Goal: Communication & Community: Ask a question

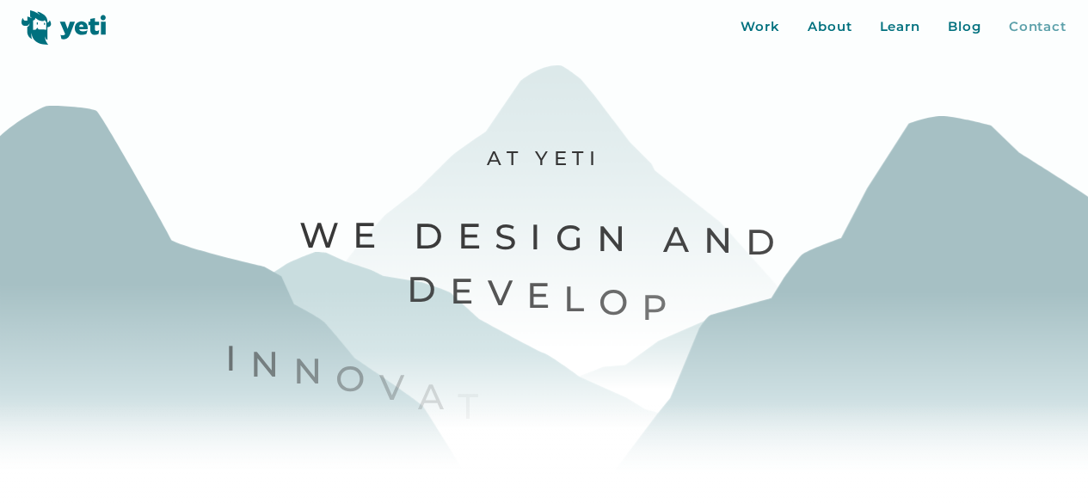
click at [1041, 30] on div "Contact" at bounding box center [1037, 27] width 58 height 20
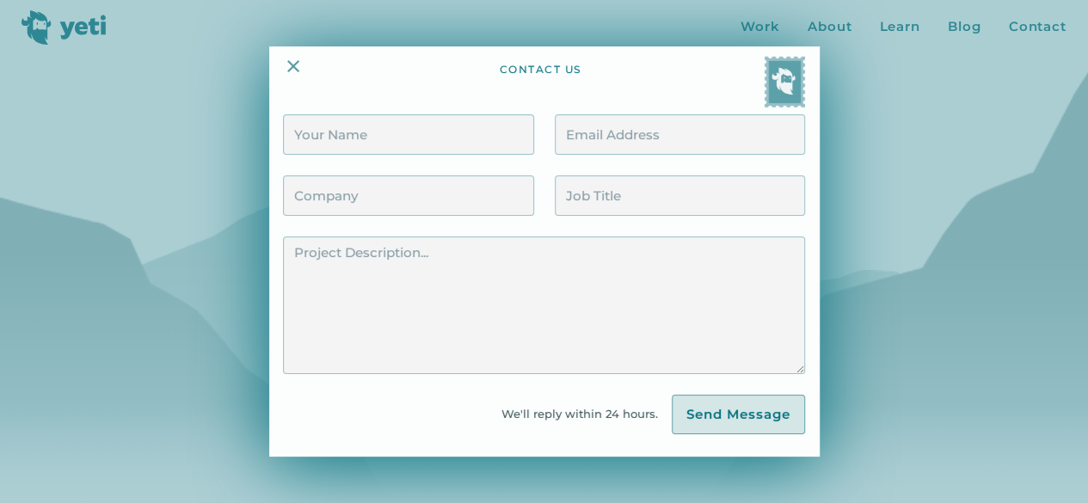
scroll to position [258, 0]
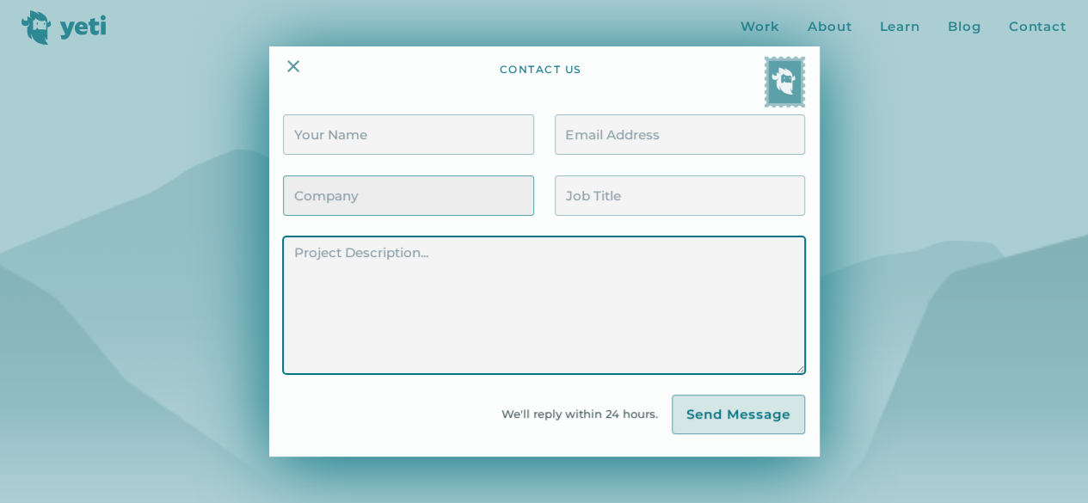
drag, startPoint x: 416, startPoint y: 289, endPoint x: 356, endPoint y: 214, distance: 95.5
click at [415, 287] on textarea "Contact Form" at bounding box center [543, 306] width 521 height 138
paste textarea "[PHONE_NUMBER]"
type textarea "[PHONE_NUMBER]"
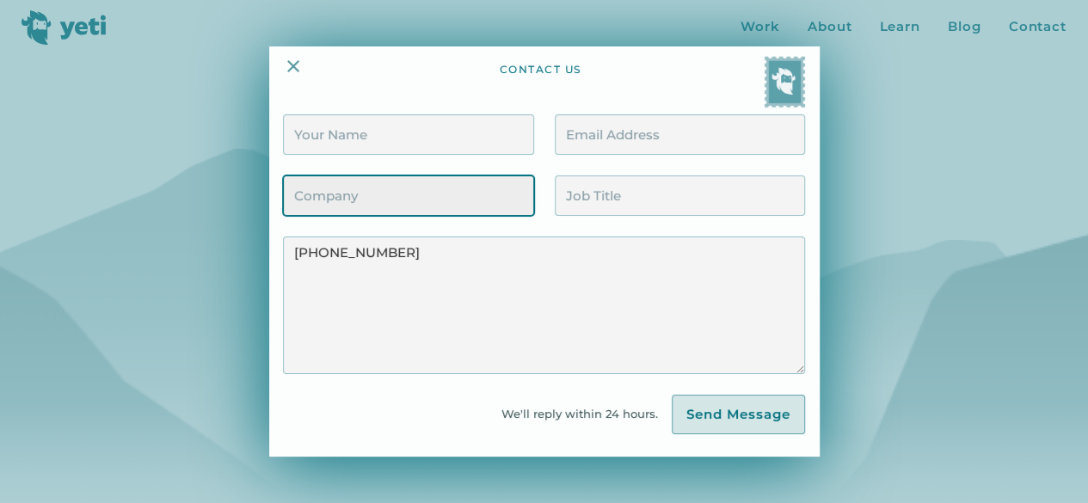
drag, startPoint x: 346, startPoint y: 197, endPoint x: 372, endPoint y: 209, distance: 28.5
click at [349, 200] on input "Contact Form" at bounding box center [408, 196] width 250 height 40
type input "VAs4HIRE"
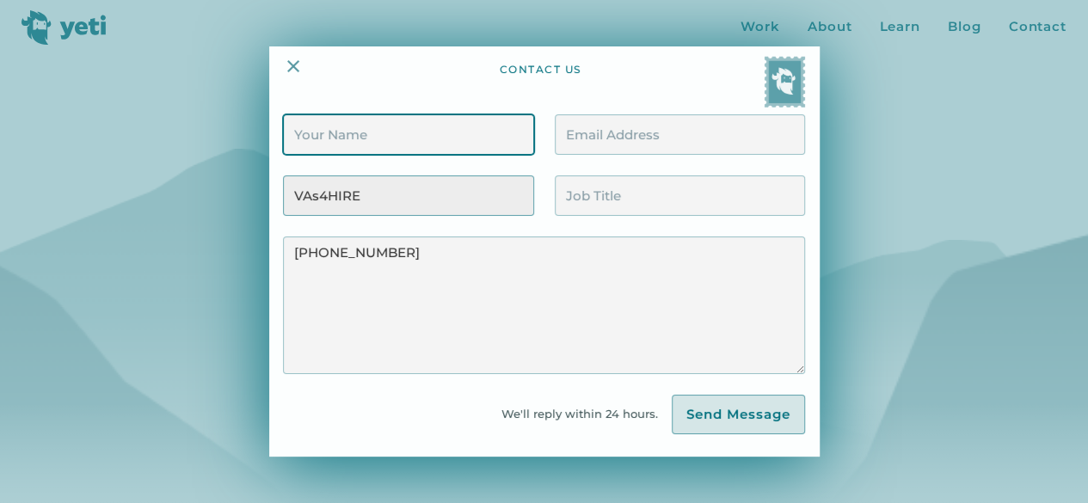
type input "[PERSON_NAME]"
type input "[PERSON_NAME][EMAIL_ADDRESS][DOMAIN_NAME]"
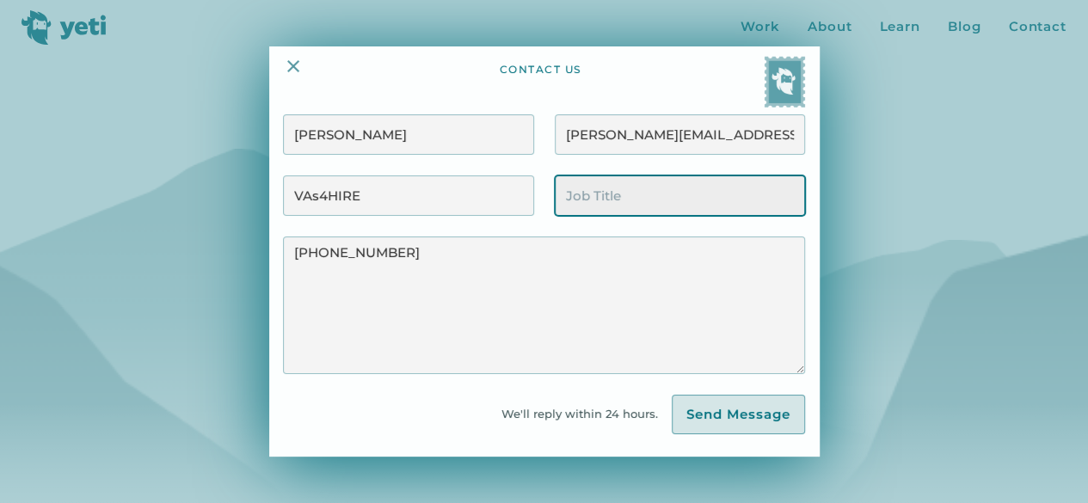
click at [703, 187] on input "Contact Form" at bounding box center [680, 196] width 250 height 40
paste input "Client Acquisition Officer"
type input "Client Acquisition Officer"
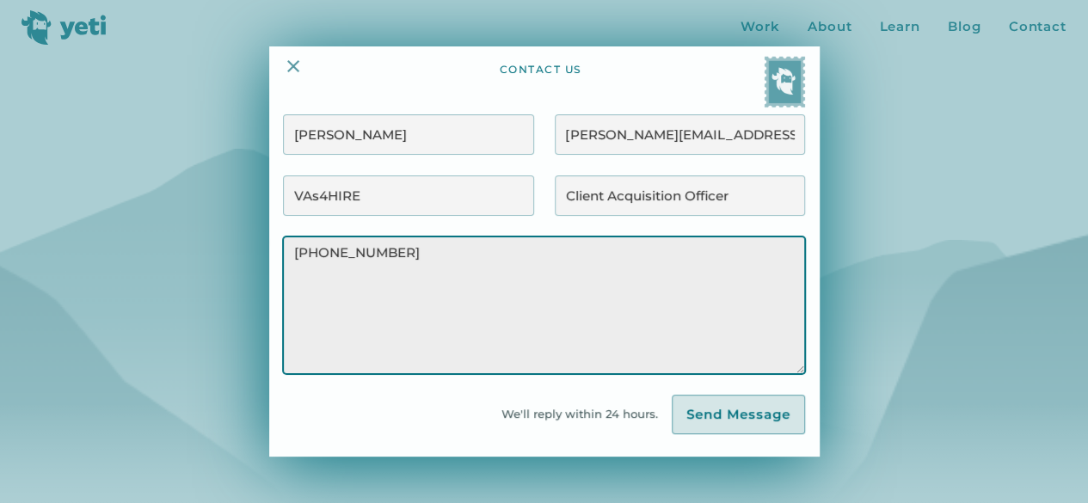
click at [508, 277] on textarea "[PHONE_NUMBER]" at bounding box center [543, 306] width 521 height 138
paste textarea "Hello, I'm reaching out because I believe we can provide significant value to y…"
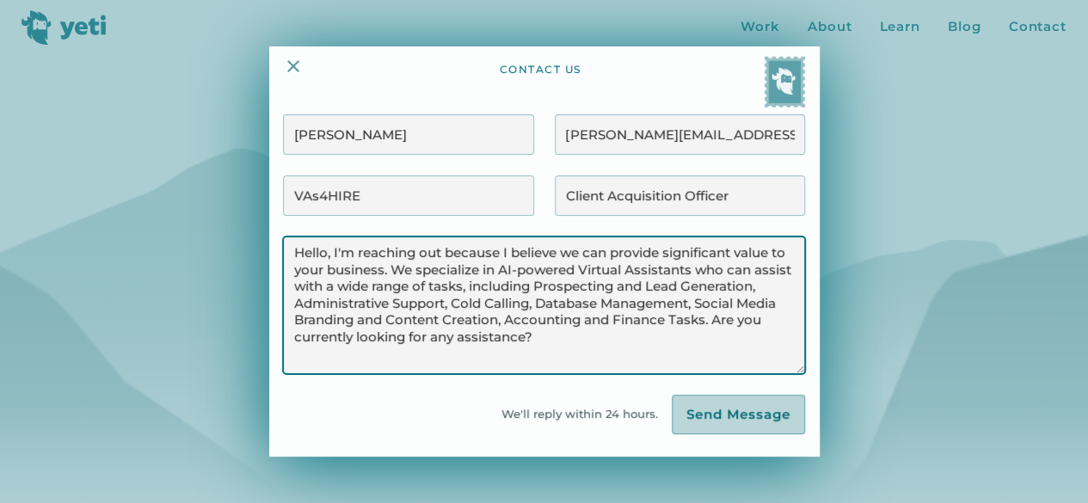
type textarea "Hello, I'm reaching out because I believe we can provide significant value to y…"
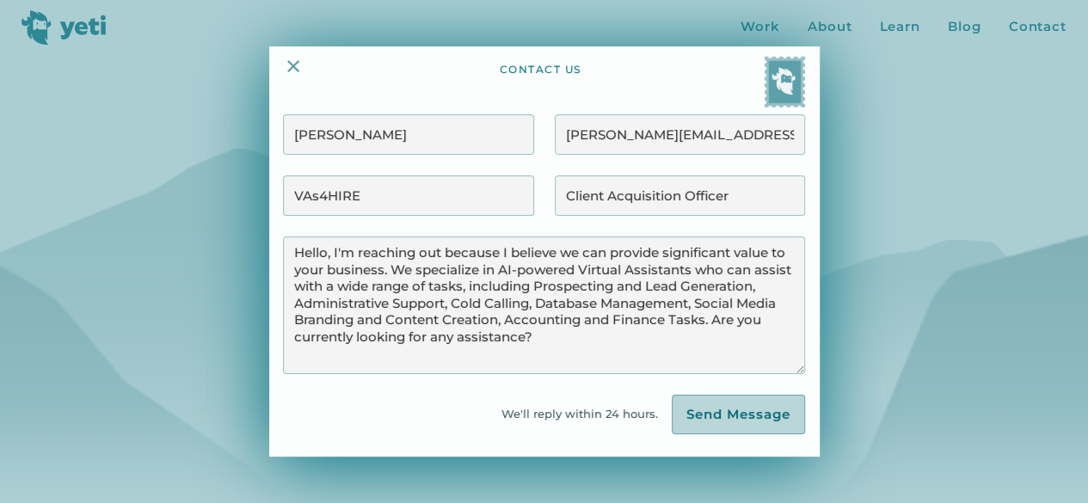
click at [728, 415] on input "Send Message" at bounding box center [738, 415] width 133 height 40
